Goal: Information Seeking & Learning: Check status

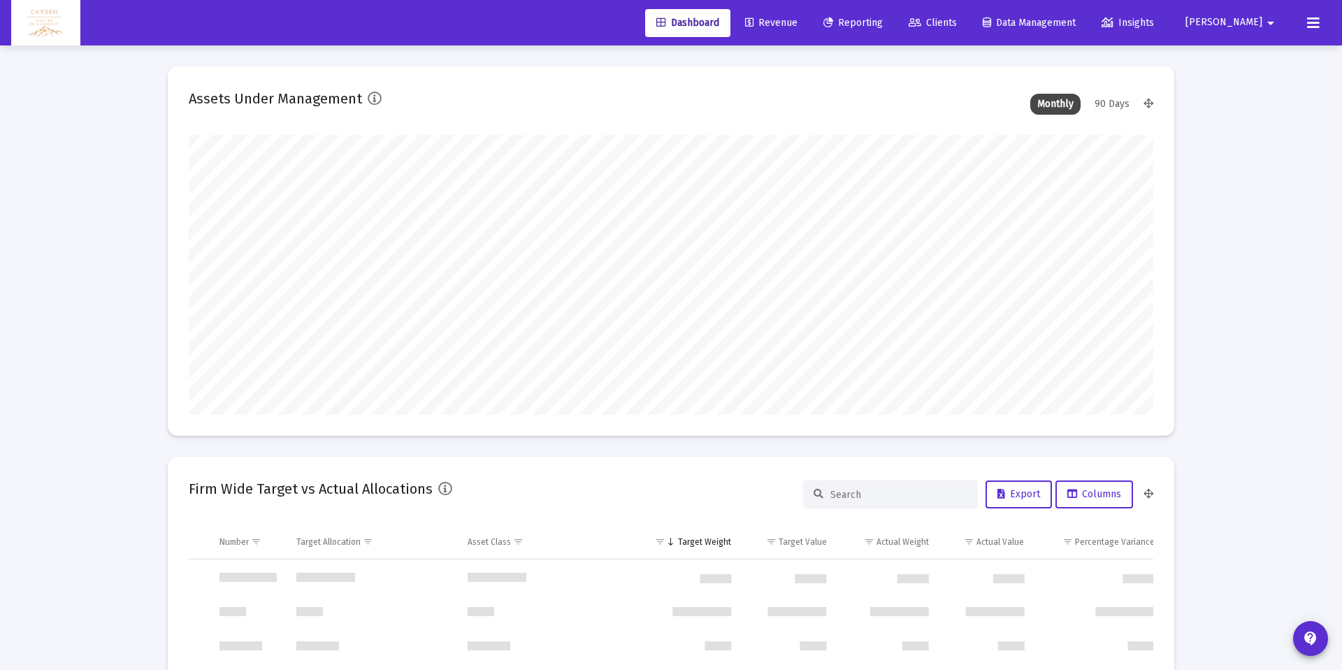
scroll to position [671, 0]
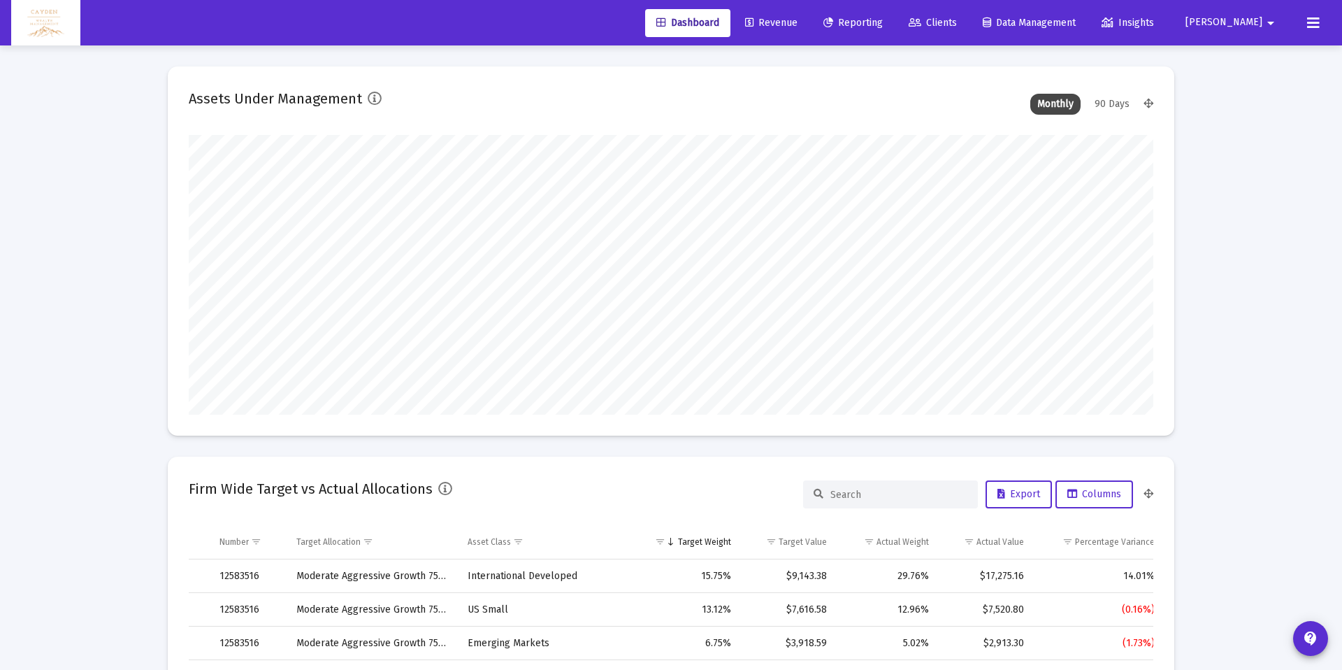
type input "5280-01-01"
type input "[DATE]"
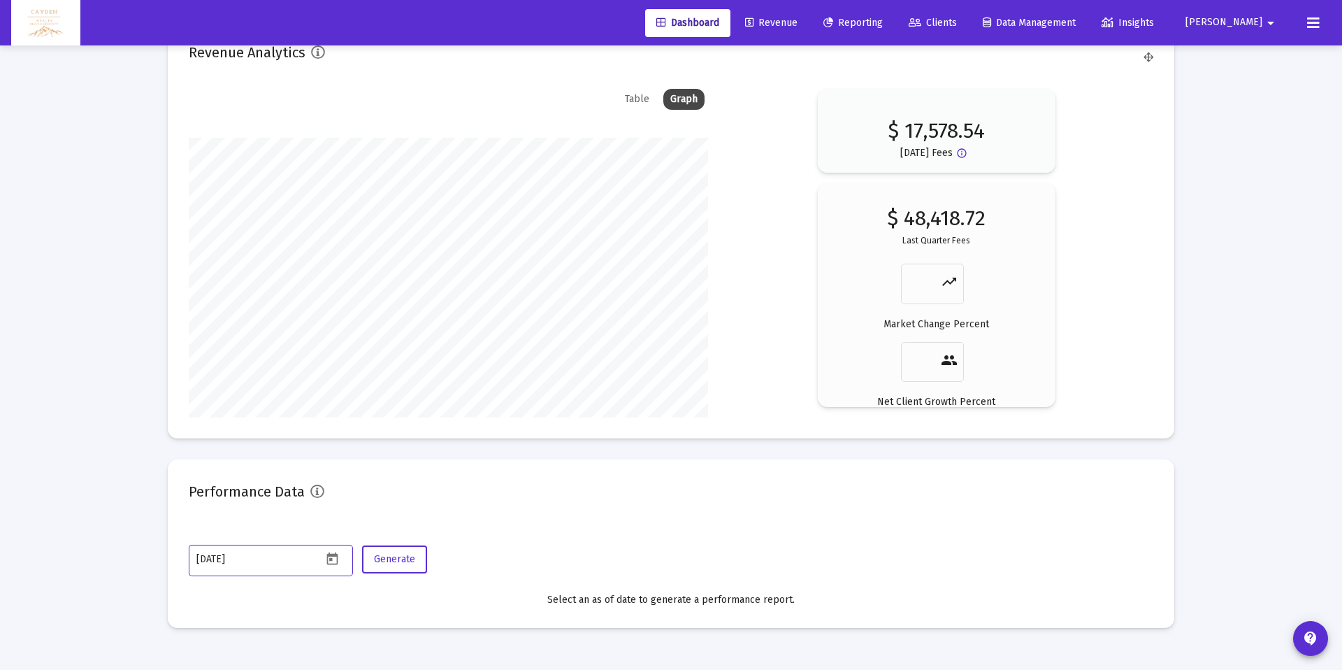
scroll to position [280, 451]
click at [883, 21] on span "Reporting" at bounding box center [853, 23] width 59 height 12
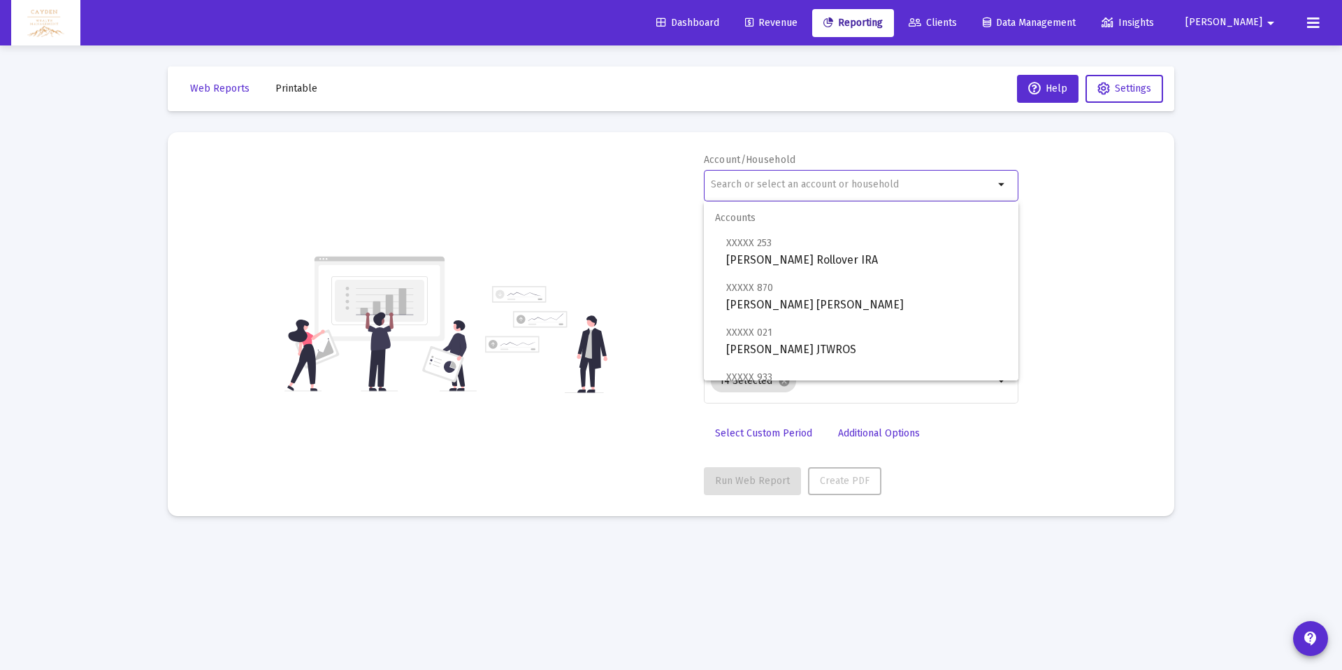
click at [864, 189] on input "text" at bounding box center [852, 184] width 283 height 11
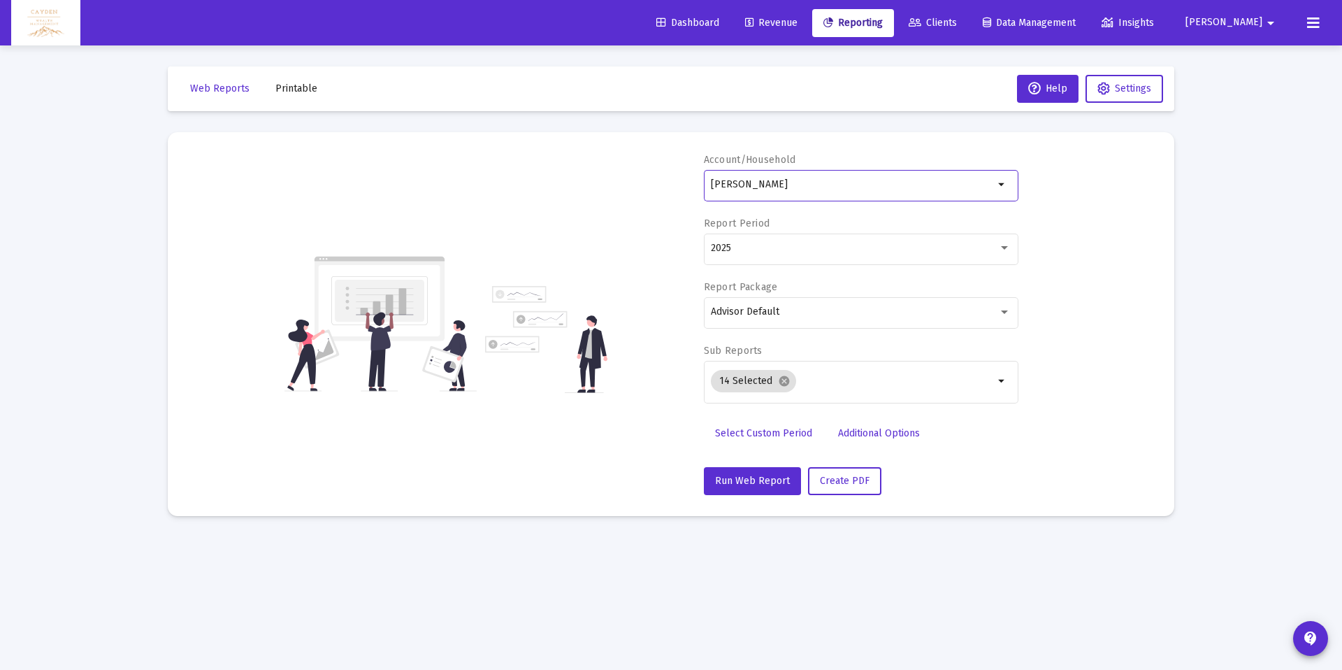
drag, startPoint x: 781, startPoint y: 187, endPoint x: 690, endPoint y: 185, distance: 90.9
click at [690, 185] on div "Account/Household [PERSON_NAME] Report Period 2025 Report Package Advisor Defau…" at bounding box center [671, 324] width 965 height 342
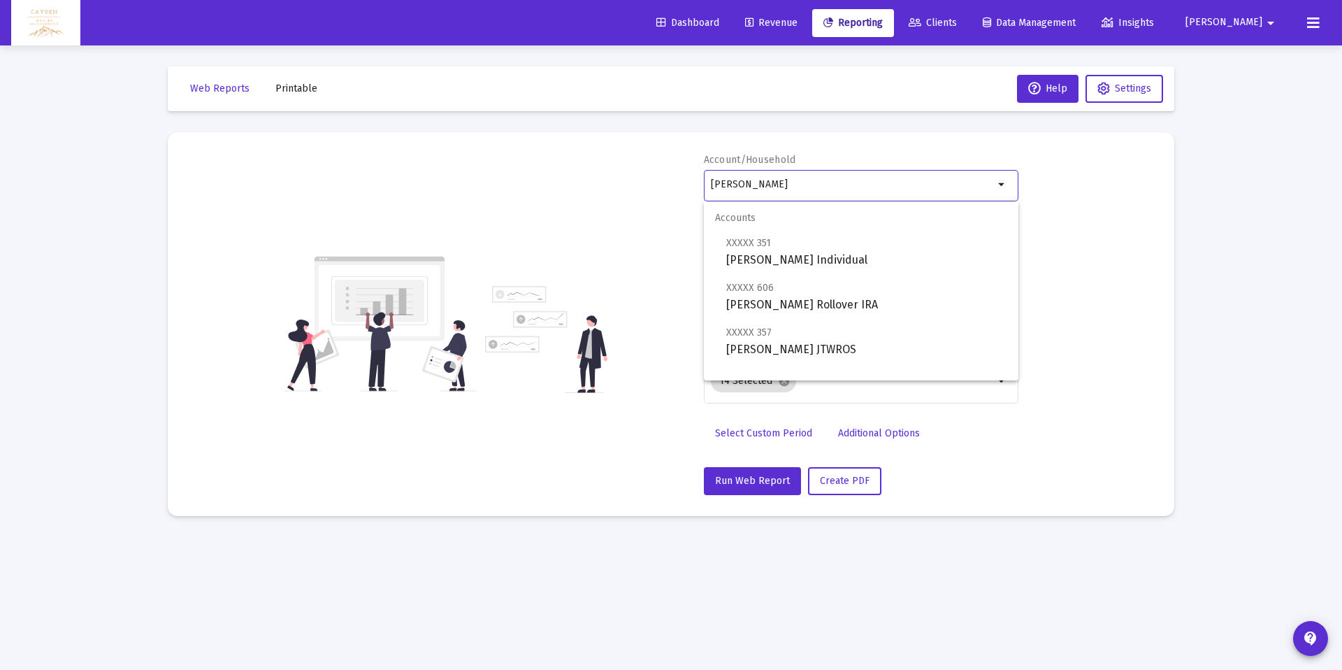
scroll to position [56, 0]
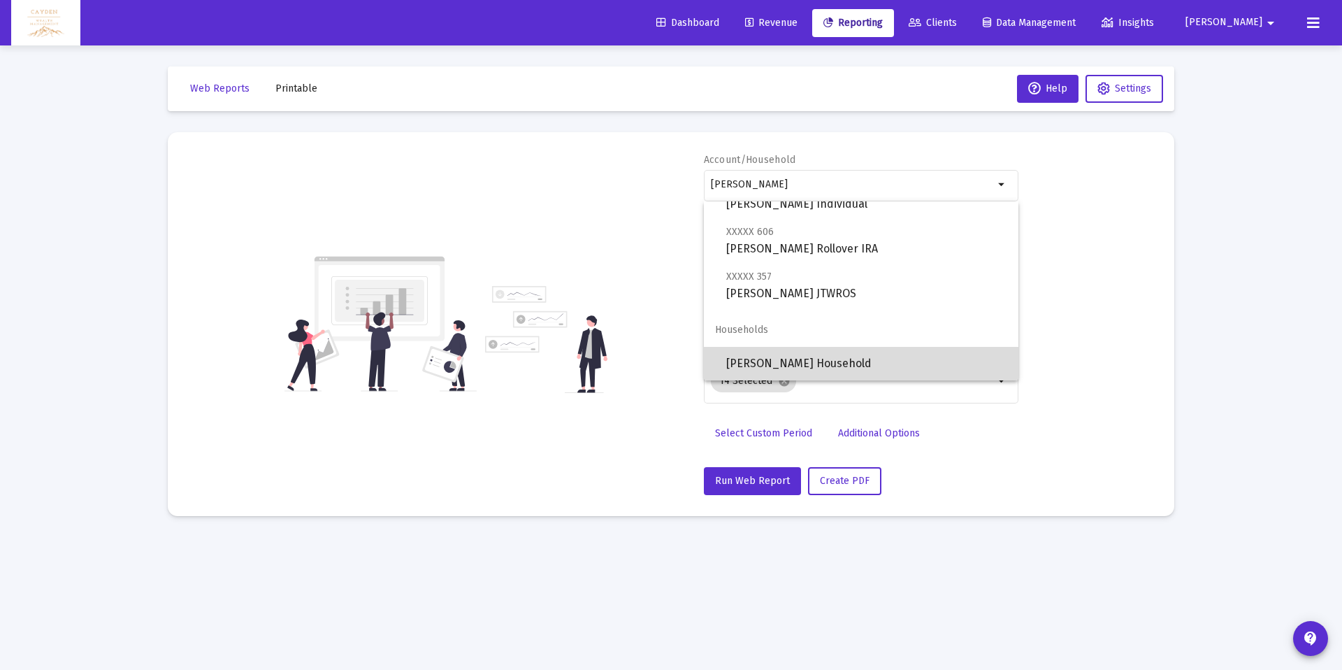
click at [818, 350] on span "[PERSON_NAME] Household" at bounding box center [866, 364] width 281 height 34
type input "[PERSON_NAME] Household"
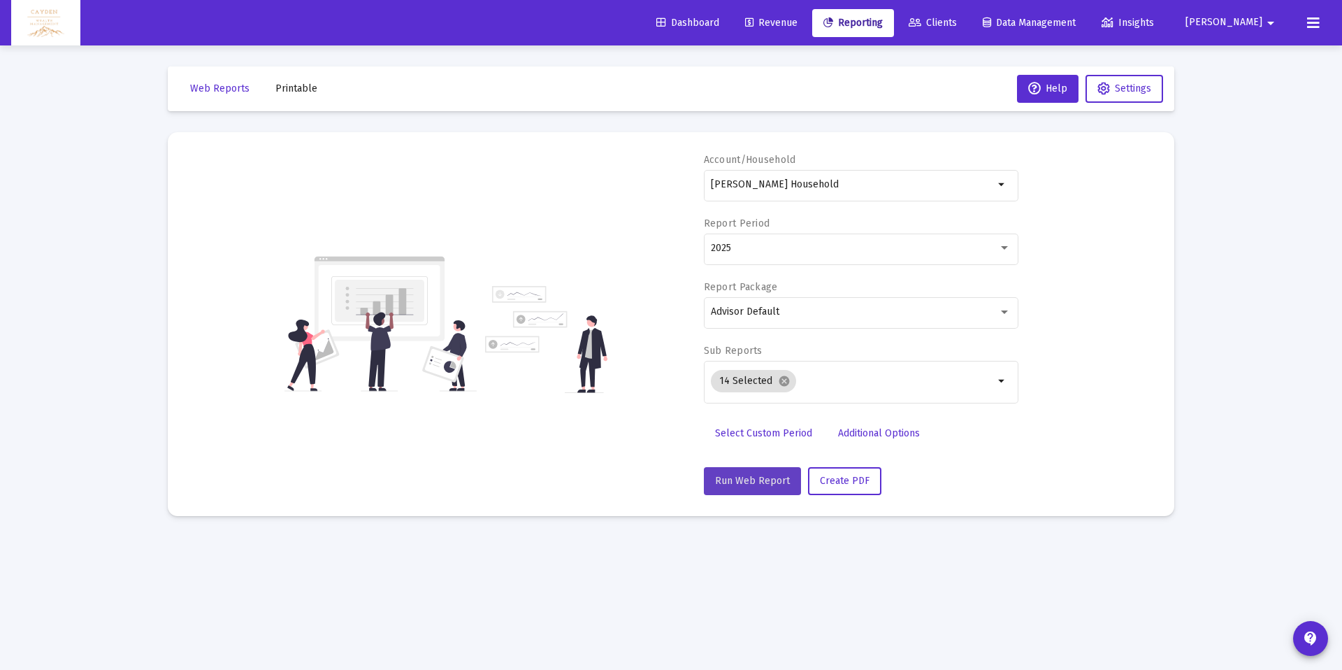
click at [767, 481] on span "Run Web Report" at bounding box center [752, 481] width 75 height 12
select select "View all"
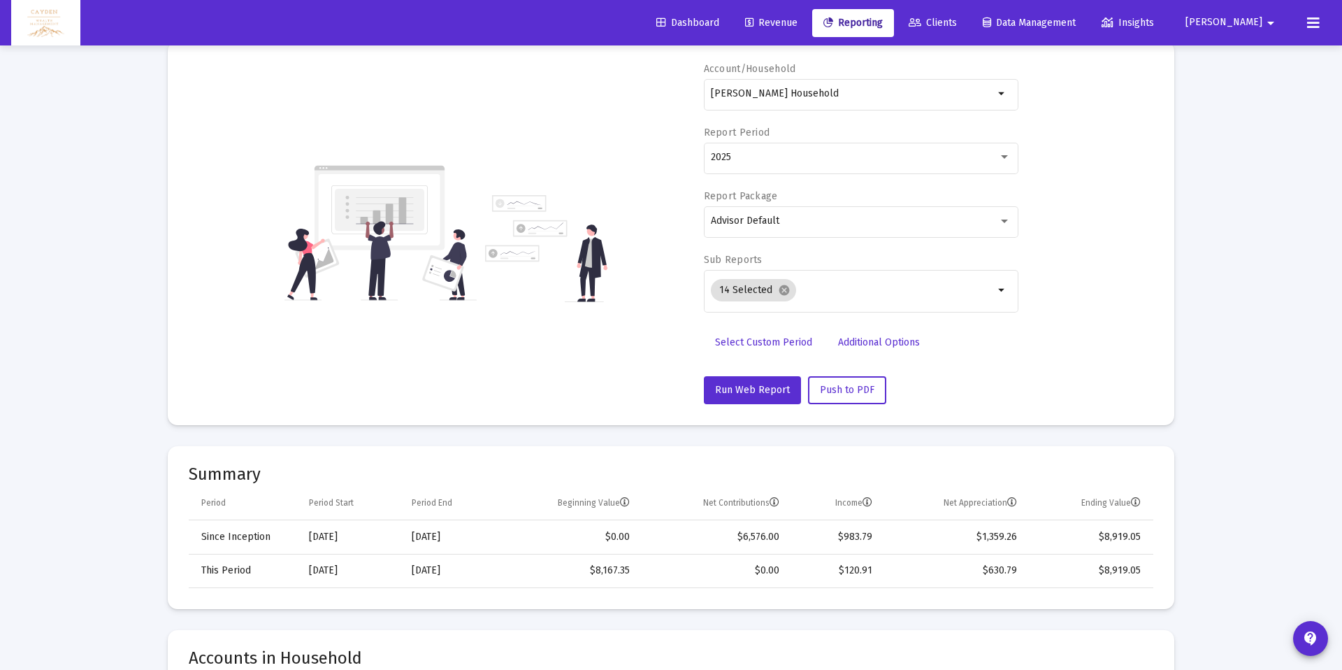
scroll to position [0, 0]
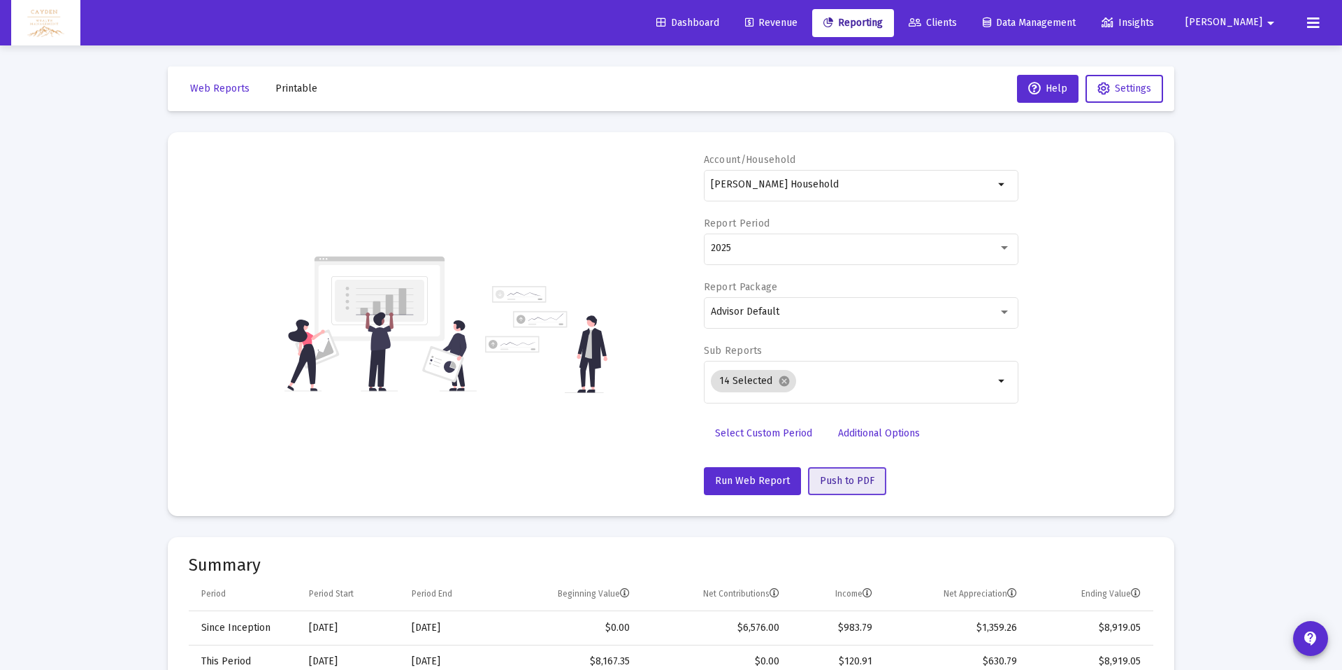
click at [826, 490] on button "Push to PDF" at bounding box center [847, 481] width 78 height 28
click at [308, 91] on span "Printable" at bounding box center [296, 88] width 42 height 12
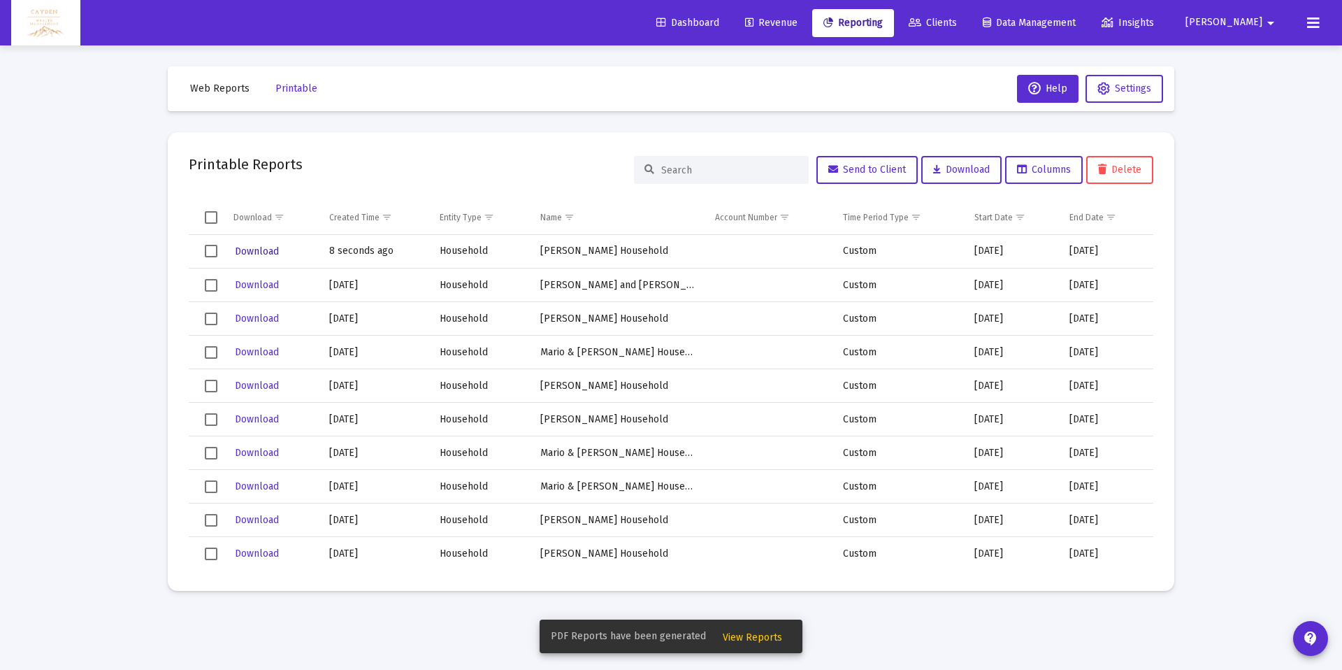
click at [275, 254] on span "Download" at bounding box center [257, 251] width 44 height 12
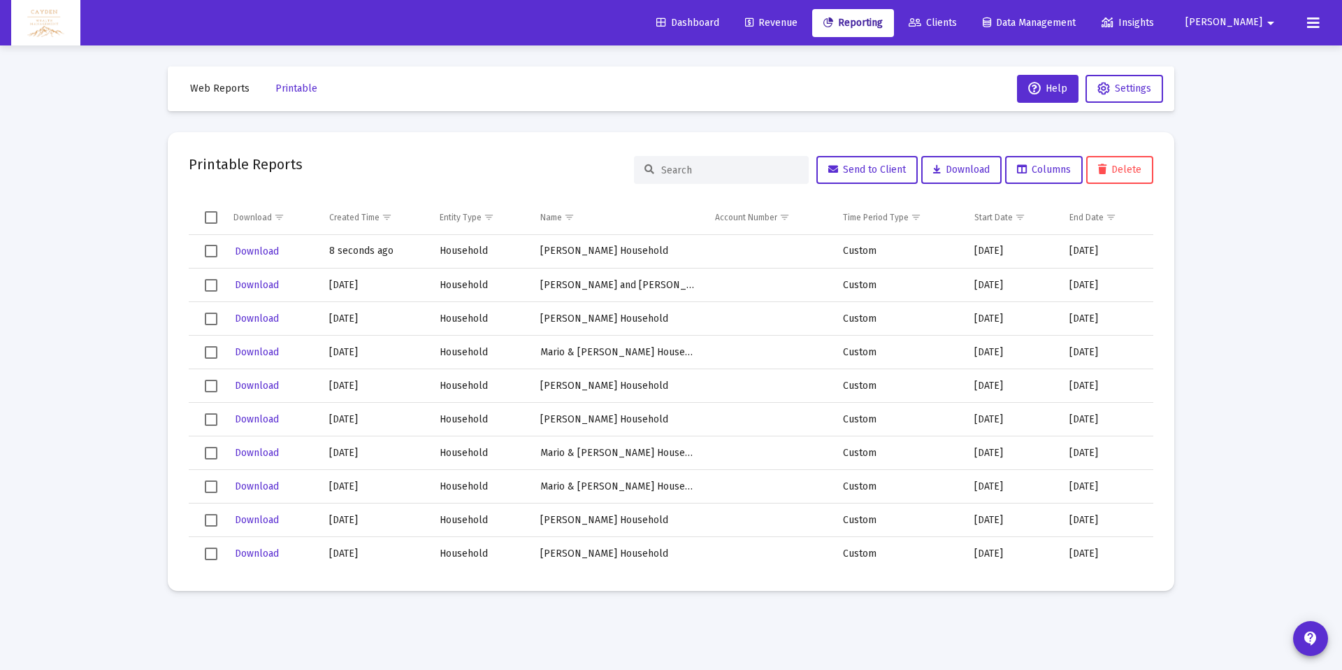
click at [894, 29] on link "Reporting" at bounding box center [853, 23] width 82 height 28
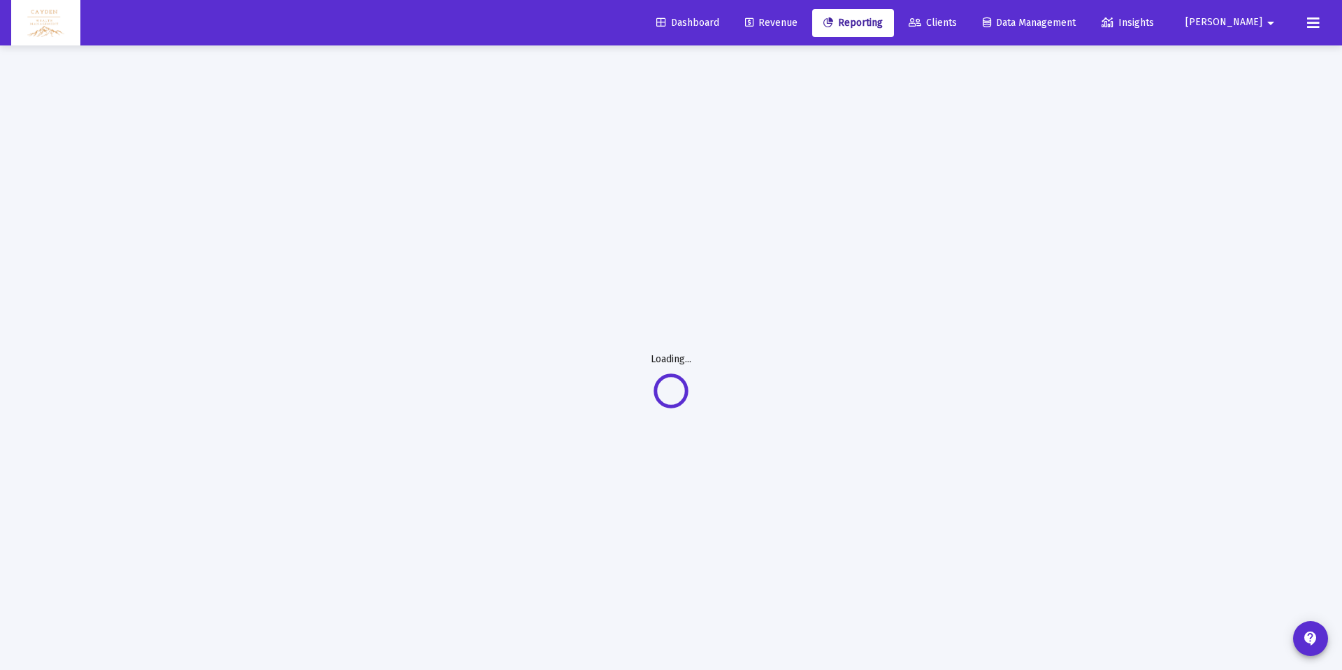
select select "View all"
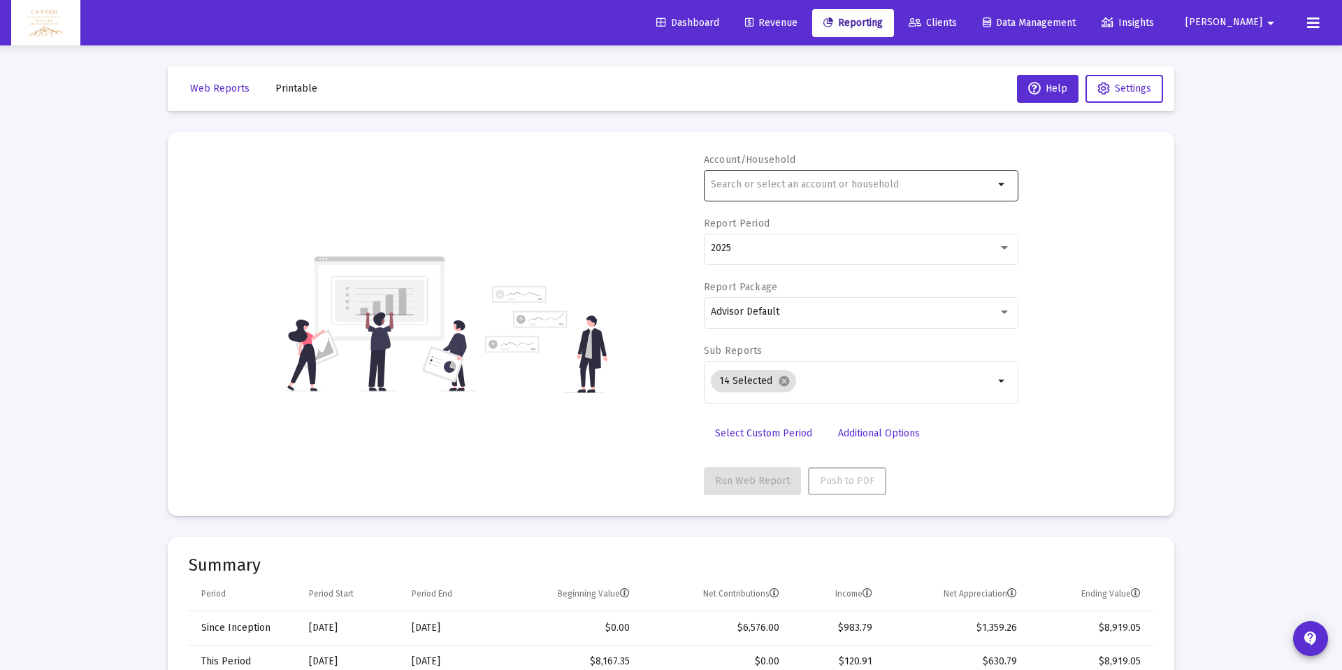
click at [850, 187] on input "text" at bounding box center [852, 184] width 283 height 11
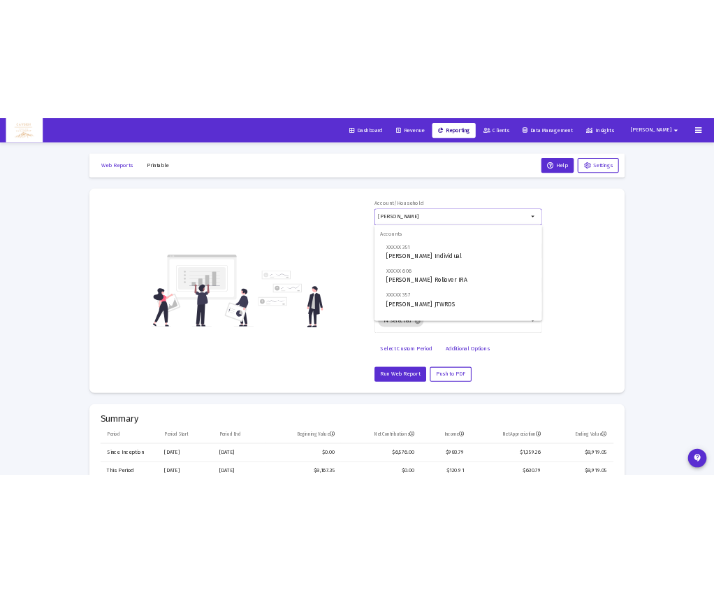
scroll to position [56, 0]
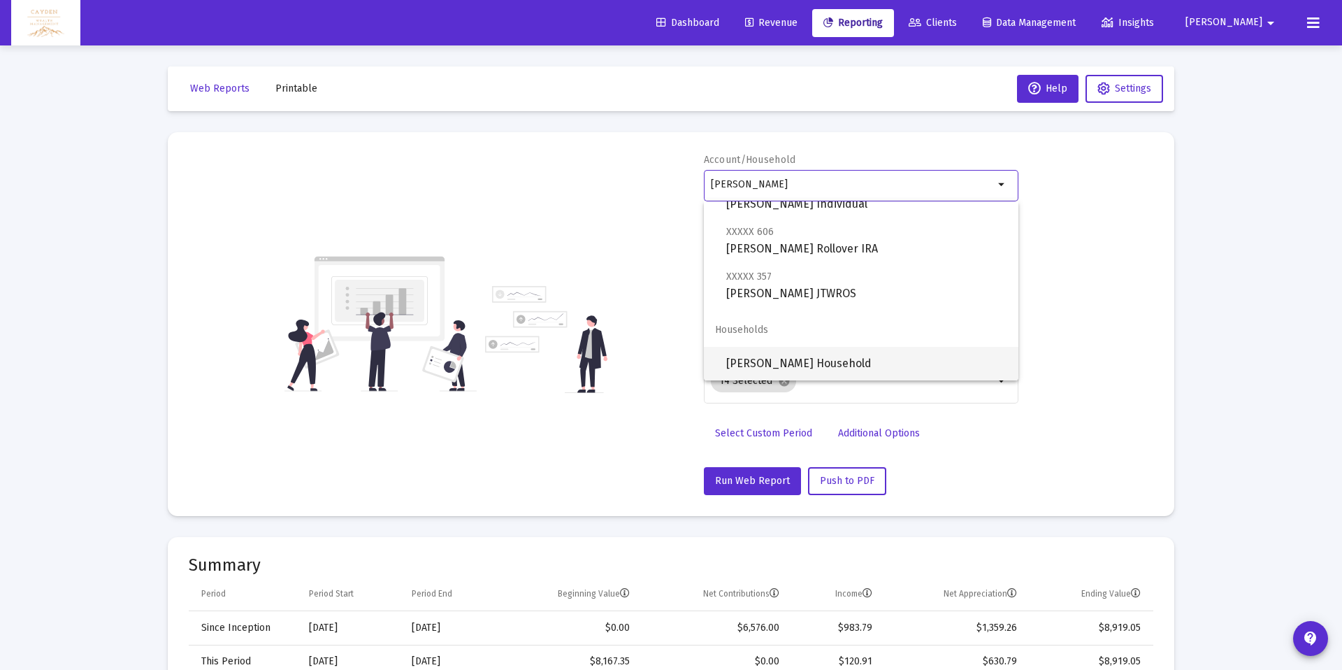
click at [802, 354] on span "[PERSON_NAME] Household" at bounding box center [866, 364] width 281 height 34
type input "[PERSON_NAME] Household"
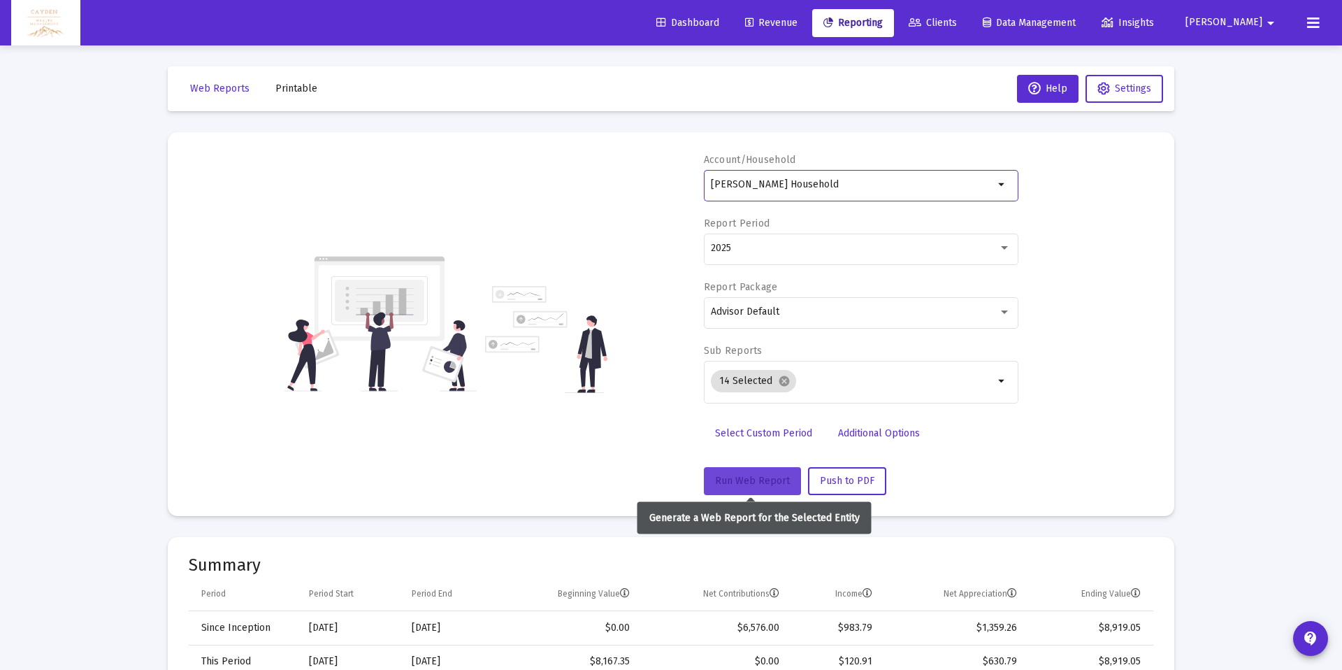
click at [768, 470] on button "Run Web Report" at bounding box center [752, 481] width 97 height 28
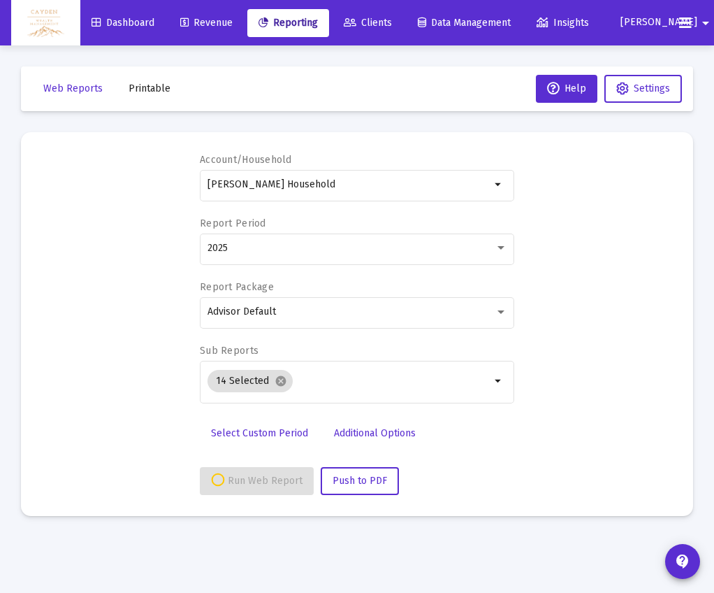
select select "View all"
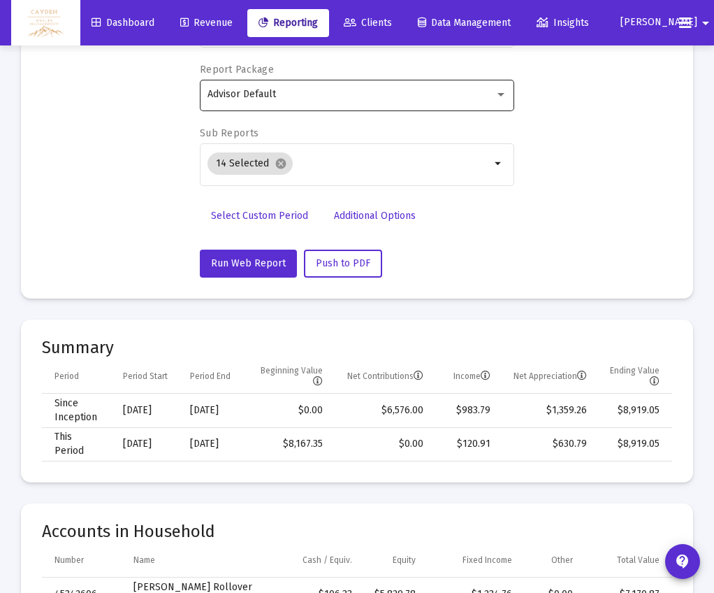
scroll to position [217, 0]
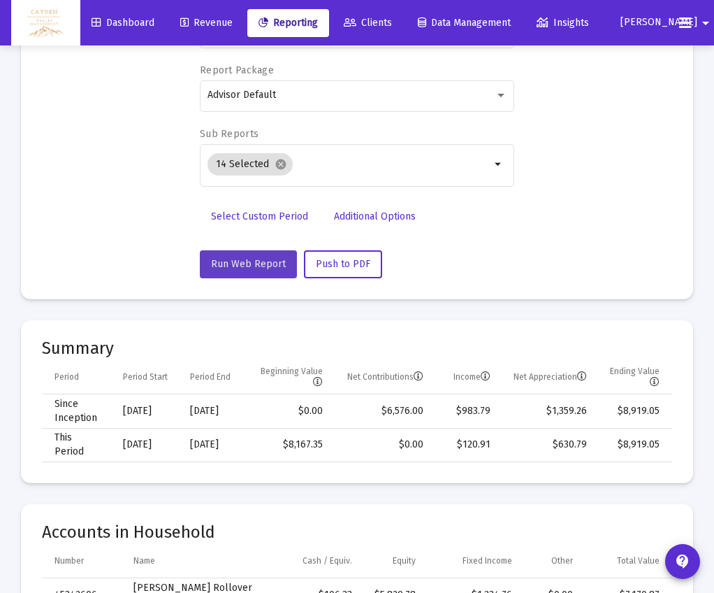
click at [264, 265] on span "Run Web Report" at bounding box center [248, 264] width 75 height 12
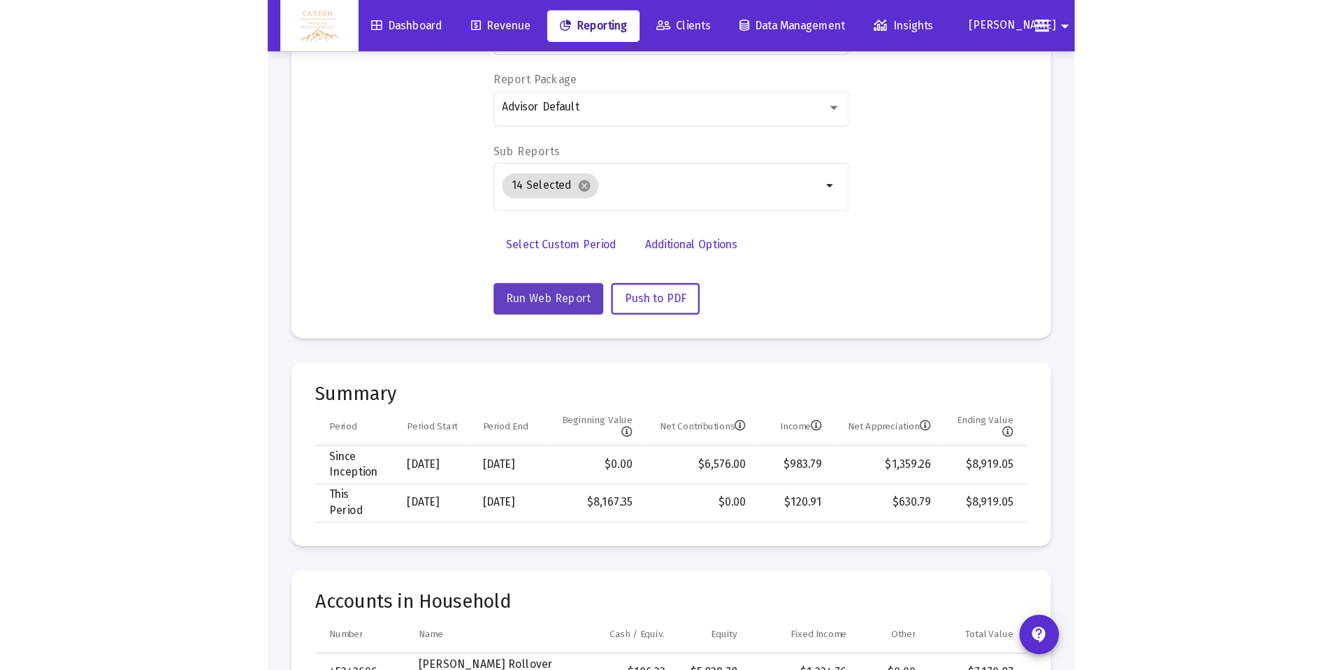
scroll to position [0, 0]
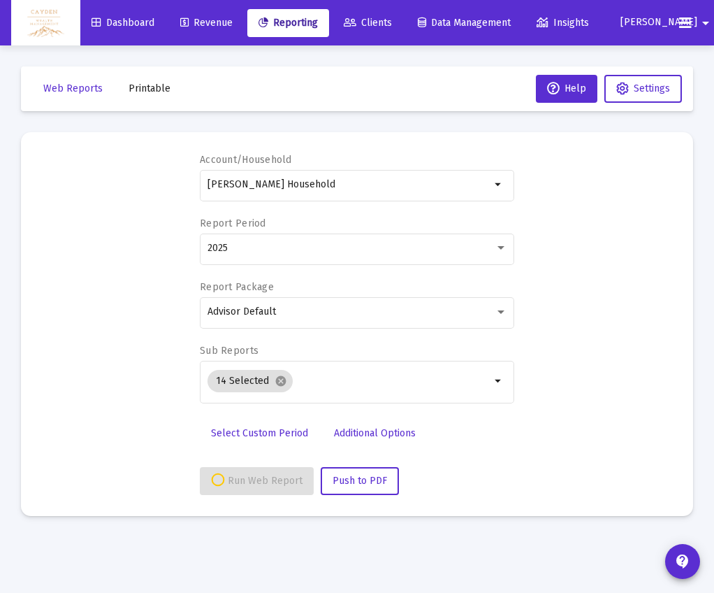
select select "View all"
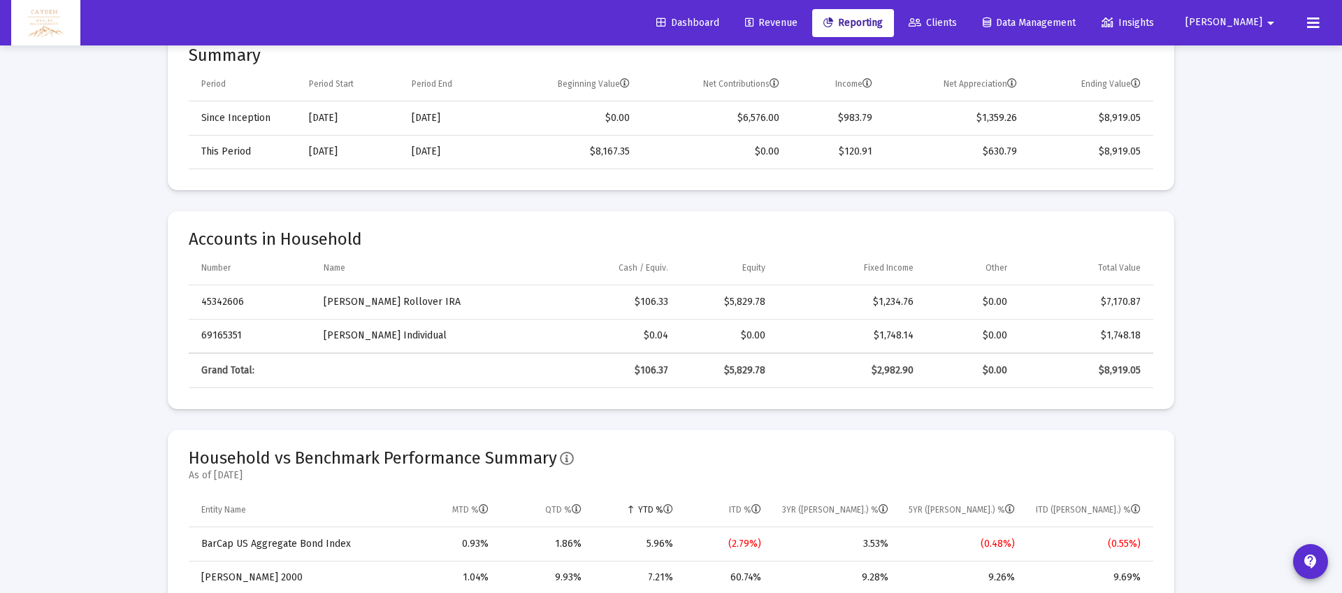
scroll to position [515, 0]
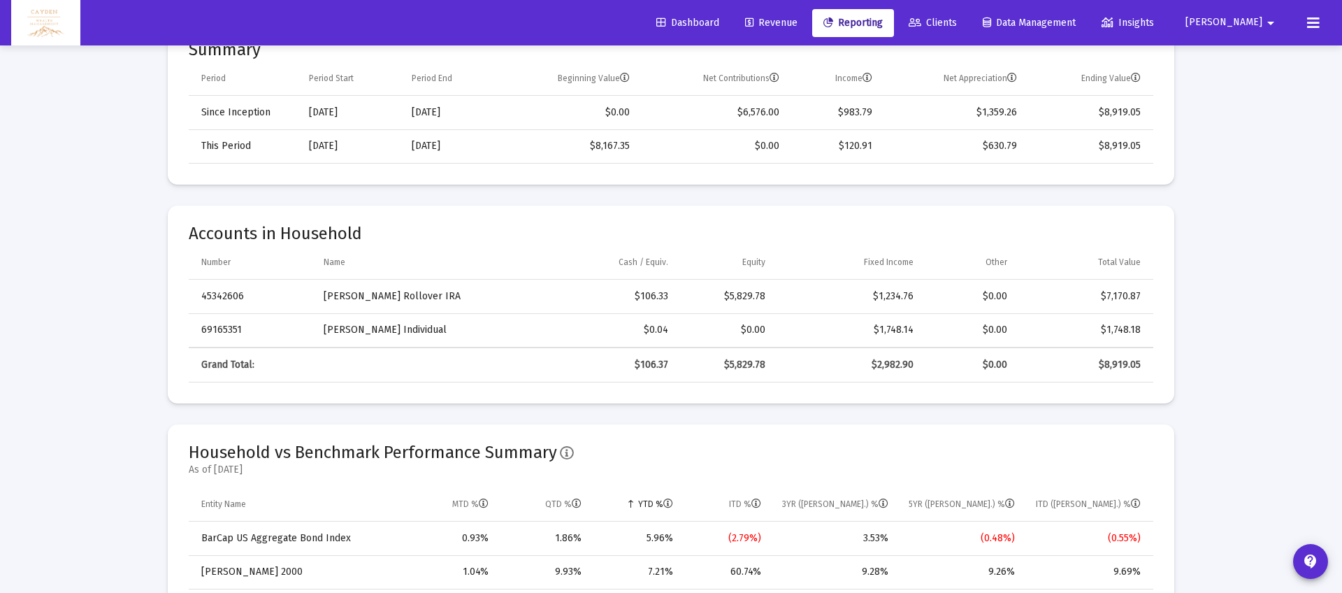
click at [502, 234] on mat-card-title "Accounts in Household" at bounding box center [671, 234] width 965 height 14
drag, startPoint x: 1106, startPoint y: 329, endPoint x: 1136, endPoint y: 331, distance: 30.1
click at [1136, 331] on div "$1,748.18" at bounding box center [1084, 329] width 114 height 14
drag, startPoint x: 1144, startPoint y: 329, endPoint x: 1098, endPoint y: 329, distance: 46.8
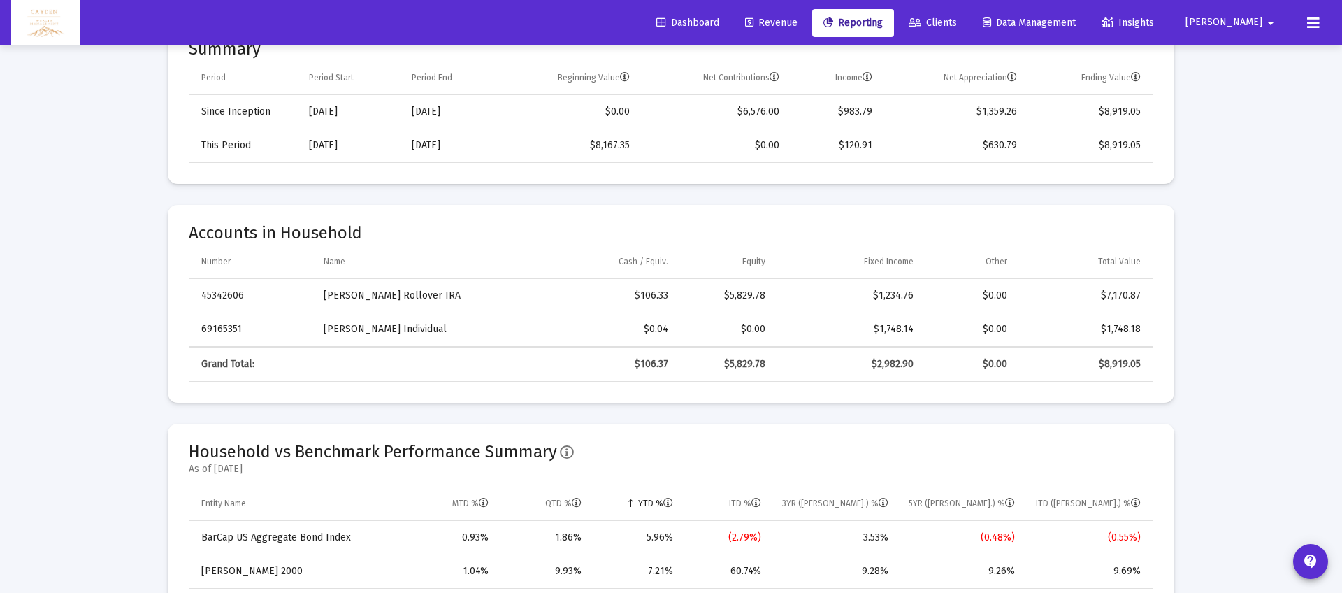
click at [1098, 329] on td "$1,748.18" at bounding box center [1085, 330] width 136 height 34
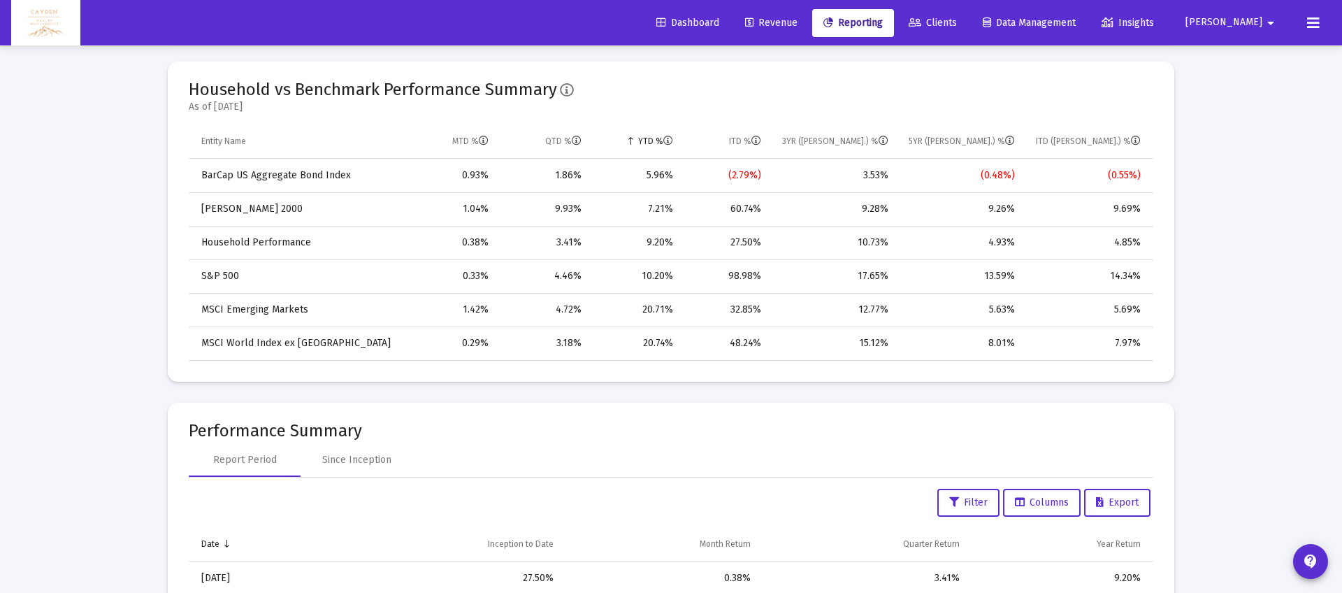
scroll to position [880, 0]
drag, startPoint x: 646, startPoint y: 243, endPoint x: 663, endPoint y: 243, distance: 17.5
click at [663, 243] on div "9.20%" at bounding box center [637, 241] width 72 height 14
drag, startPoint x: 731, startPoint y: 241, endPoint x: 773, endPoint y: 243, distance: 42.7
click at [773, 243] on tr "Household Performance 0.38% 3.41% 9.20% 27.50% 10.73% 4.93% 4.85%" at bounding box center [671, 241] width 965 height 34
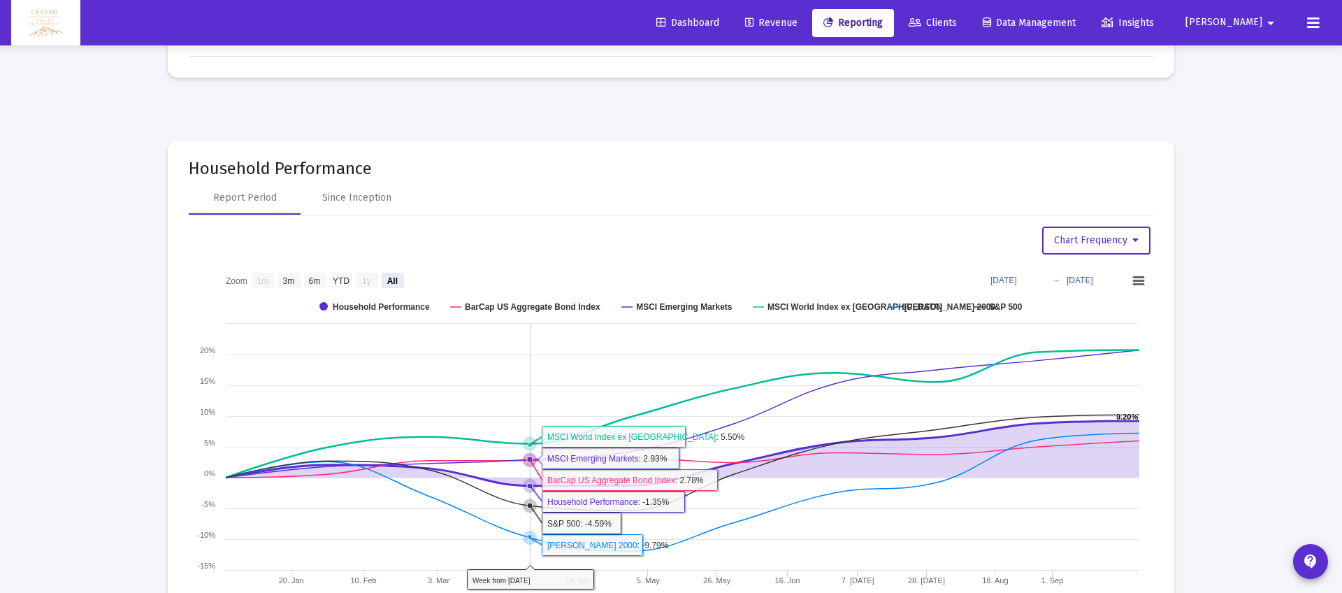
scroll to position [2048, 0]
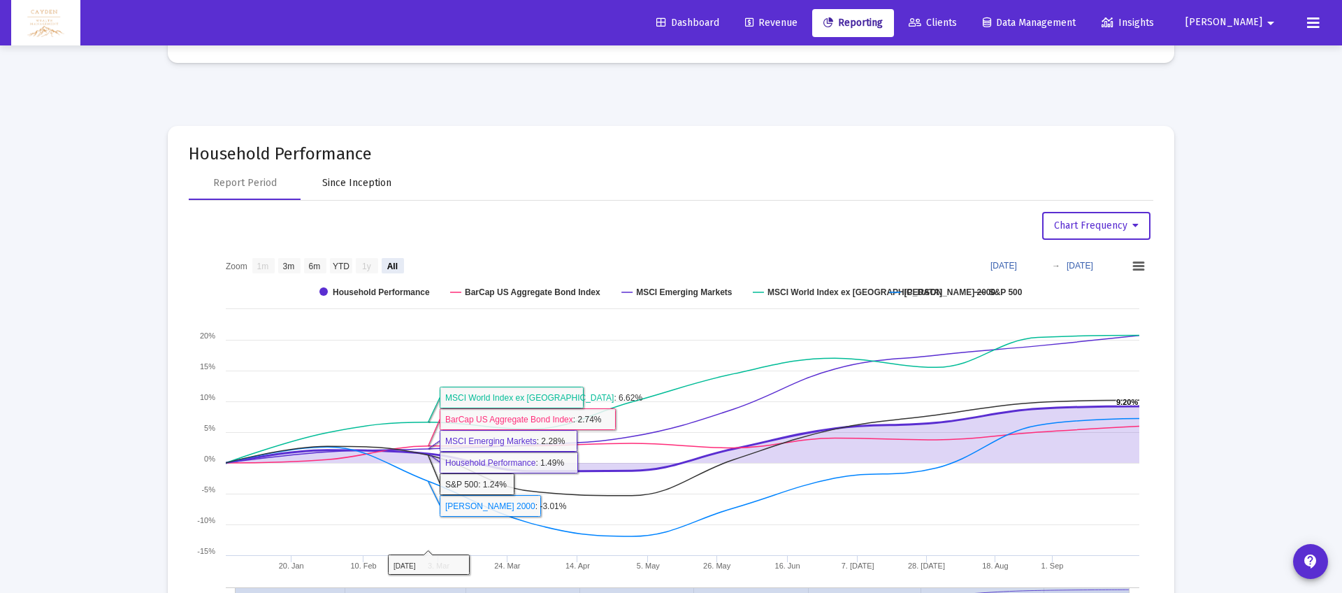
click at [375, 178] on div "Since Inception" at bounding box center [356, 183] width 69 height 14
select select "View all"
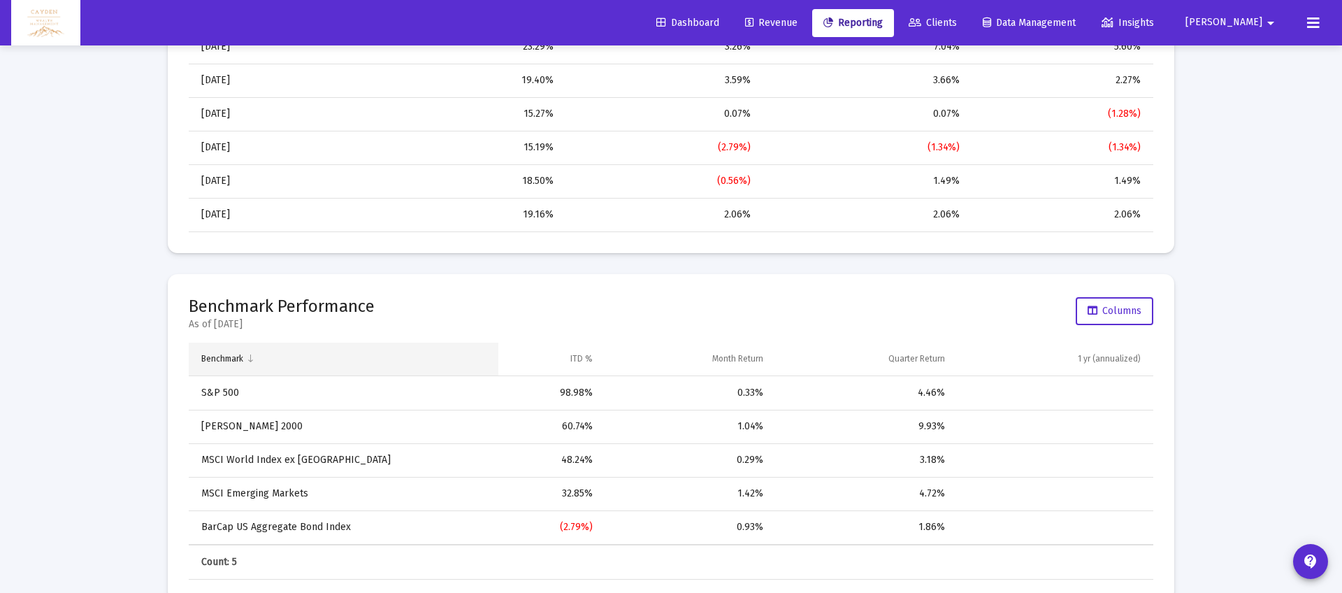
scroll to position [1509, 0]
